Goal: Feedback & Contribution: Submit feedback/report problem

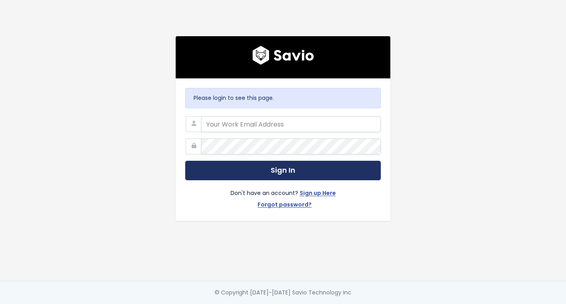
type input "jennifer.turnbull@liferaftinc.com"
click at [276, 167] on button "Sign In" at bounding box center [283, 170] width 196 height 19
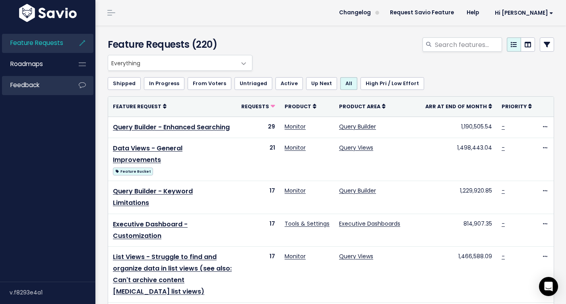
click at [52, 91] on link "Feedback" at bounding box center [34, 85] width 64 height 18
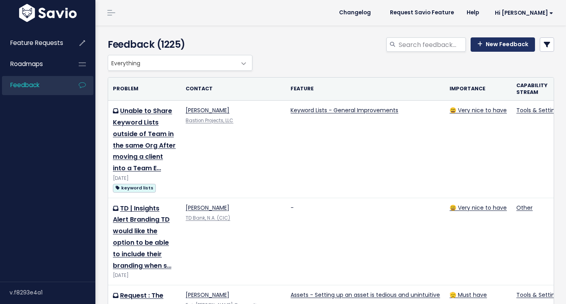
click at [498, 49] on link "New Feedback" at bounding box center [503, 44] width 64 height 14
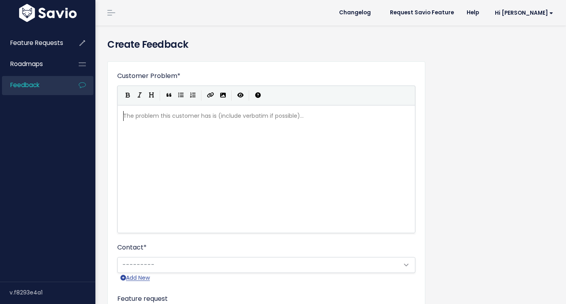
scroll to position [1, 0]
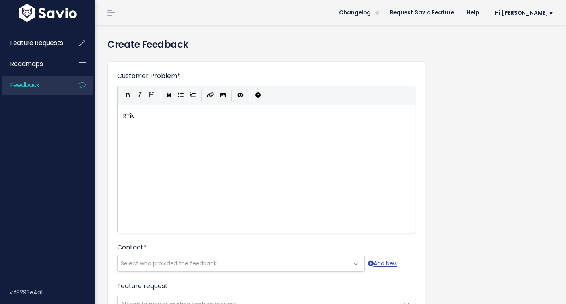
type textarea "RTikT"
type textarea "TikTok | Tags and"
type textarea "Filter and In-Query Display Feedback"
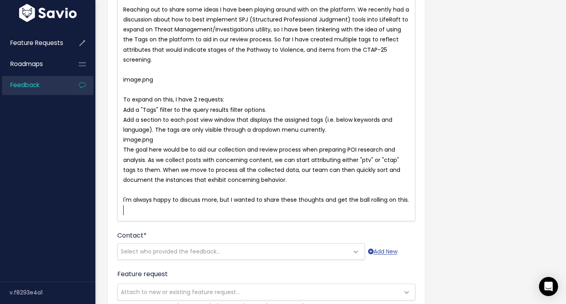
scroll to position [147, 0]
type textarea "image.png"
drag, startPoint x: 170, startPoint y: 141, endPoint x: 97, endPoint y: 141, distance: 72.4
type textarea "image.png"
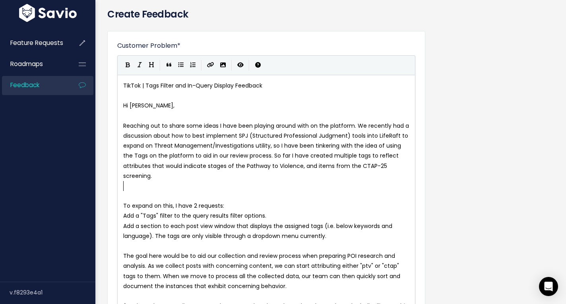
scroll to position [31, 0]
click at [223, 67] on icon "Import an image" at bounding box center [223, 65] width 6 height 6
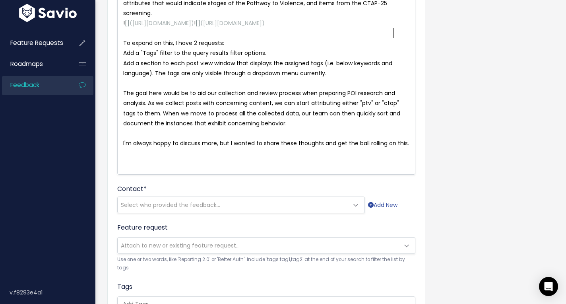
scroll to position [194, 0]
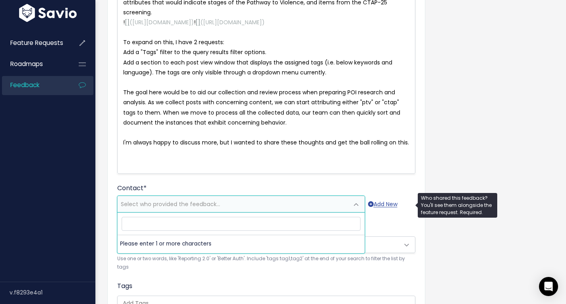
click at [304, 196] on span "Select who provided the feedback..." at bounding box center [241, 204] width 248 height 17
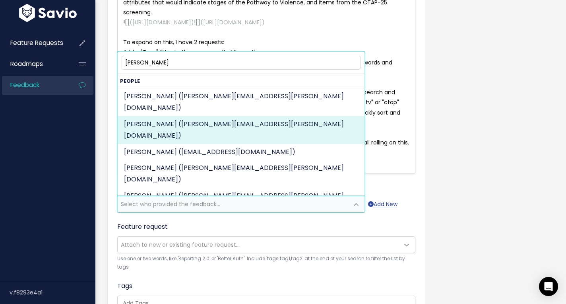
type input "hugo"
select select "92323225"
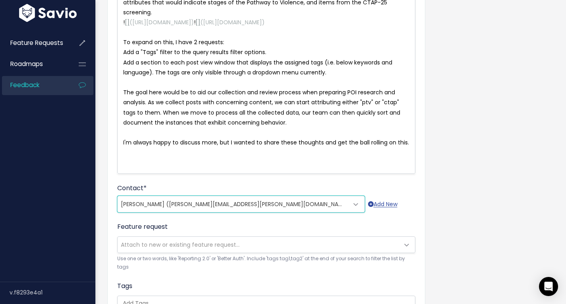
scroll to position [377, 0]
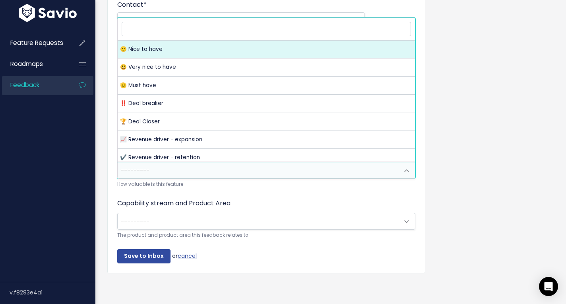
click at [280, 171] on span "---------" at bounding box center [258, 170] width 281 height 16
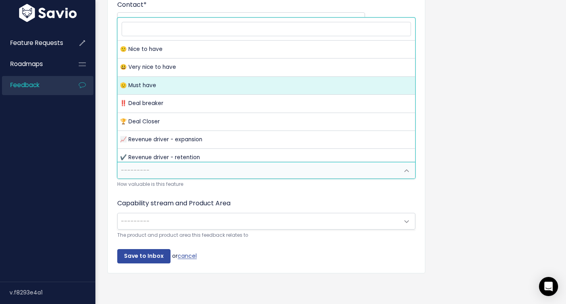
select select "MUST_HAVE"
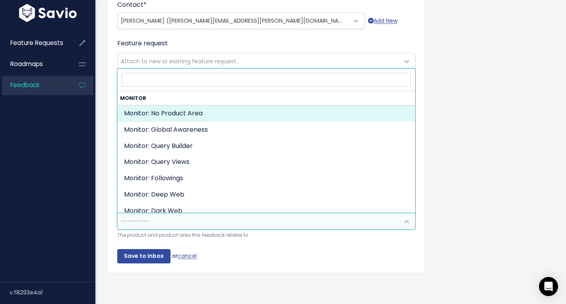
click at [230, 222] on span "---------" at bounding box center [258, 221] width 281 height 16
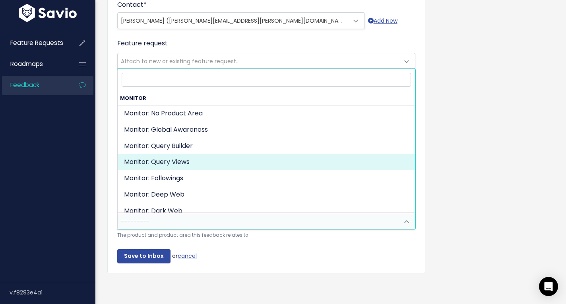
select select "ORGANIZE_COLLABORATE_REPORT:QUERY_VIEWING"
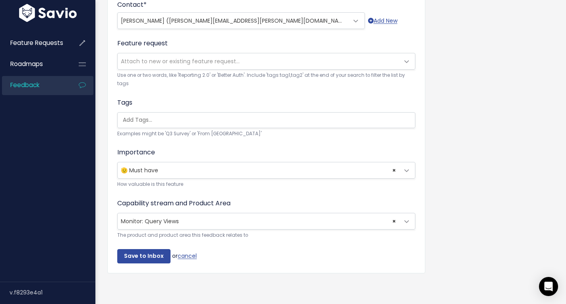
click at [267, 225] on span "× Monitor: Query Views" at bounding box center [258, 221] width 281 height 16
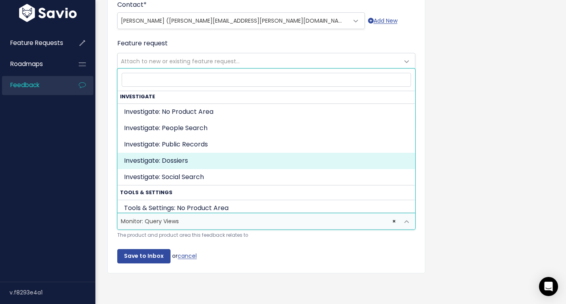
scroll to position [406, 0]
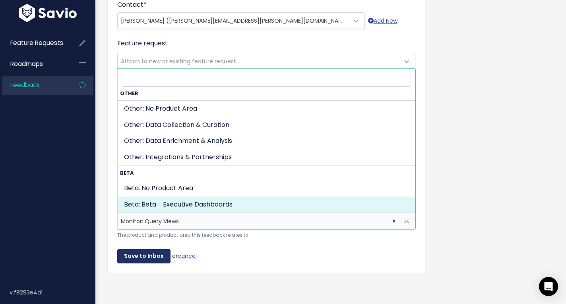
click at [140, 252] on input "Save to Inbox" at bounding box center [143, 256] width 53 height 14
